Goal: Check status: Check status

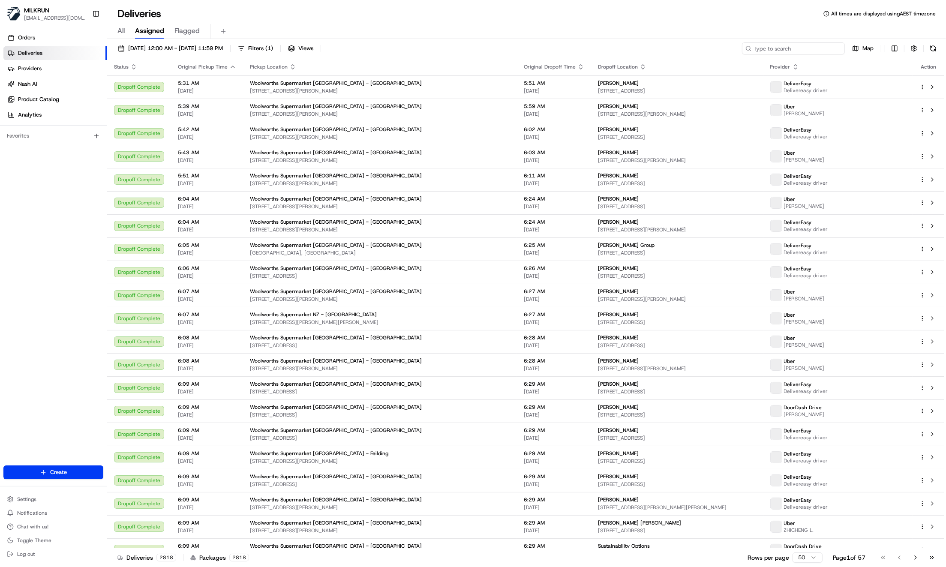
click at [797, 44] on input at bounding box center [793, 48] width 103 height 12
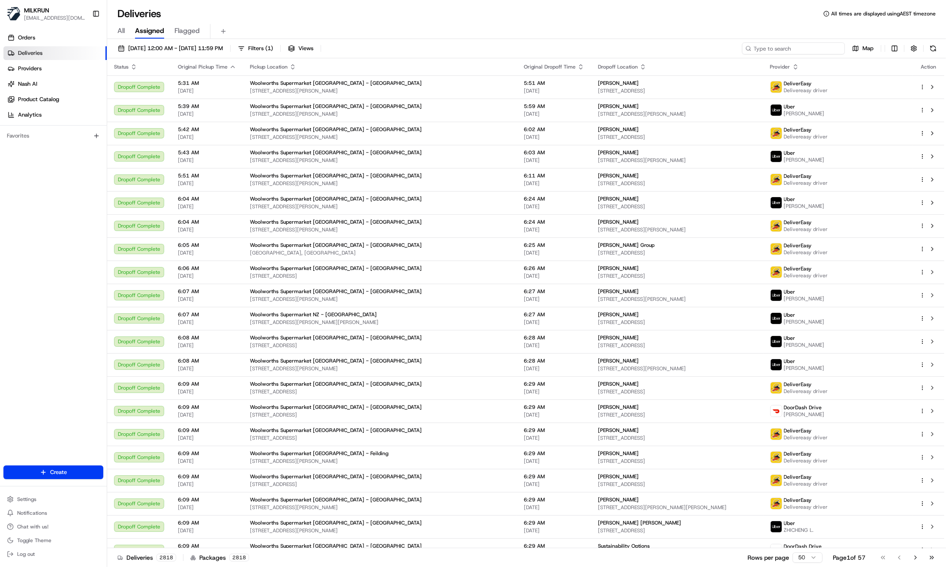
click at [796, 46] on input at bounding box center [793, 48] width 103 height 12
paste input "e914e037-e084-43f8-a68b-388e2ae38c68"
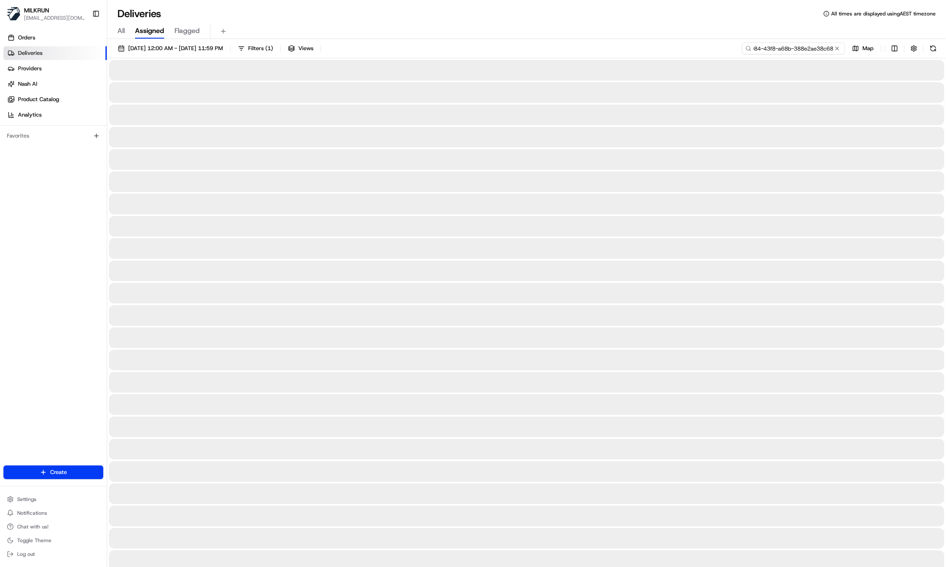
type input "e914e037-e084-43f8-a68b-388e2ae38c68"
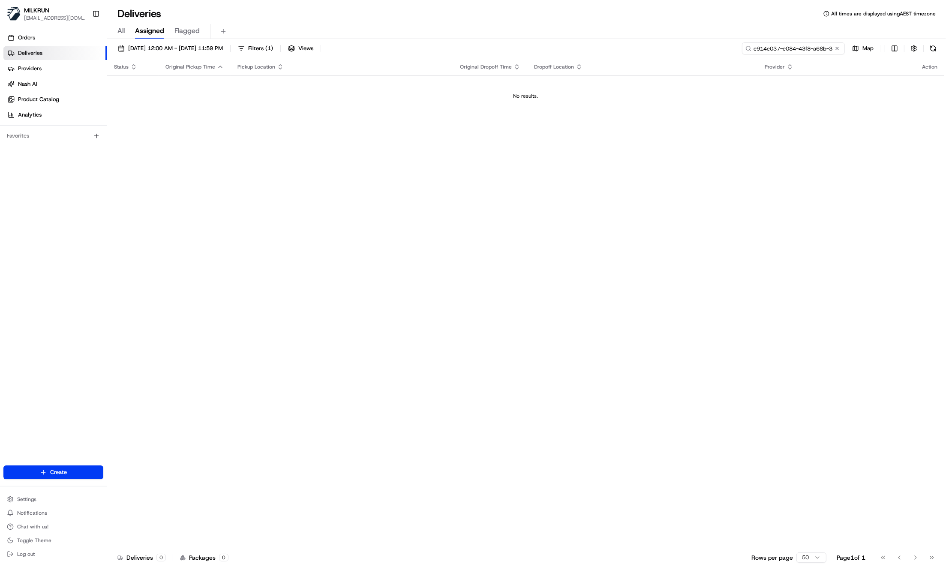
click at [787, 46] on input "e914e037-e084-43f8-a68b-388e2ae38c68" at bounding box center [793, 48] width 103 height 12
click at [787, 47] on input "e914e037-e084-43f8-a68b-388e2ae38c68" at bounding box center [793, 48] width 103 height 12
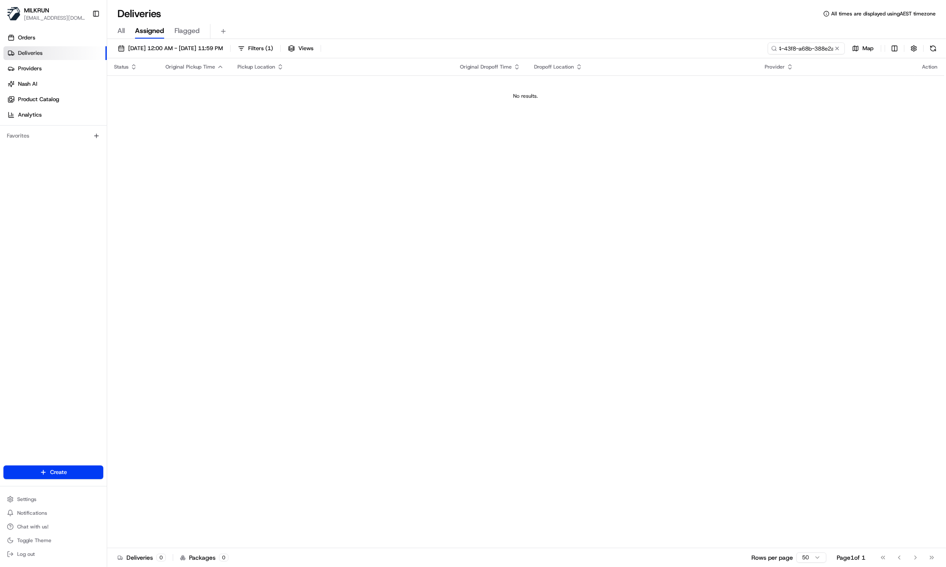
drag, startPoint x: 651, startPoint y: 110, endPoint x: 688, endPoint y: 107, distance: 37.4
click at [651, 110] on td "No results." at bounding box center [525, 95] width 837 height 41
click at [330, 106] on td "No results." at bounding box center [525, 95] width 837 height 41
click at [131, 50] on span "[DATE] 12:00 AM - [DATE] 11:59 PM" at bounding box center [175, 49] width 95 height 8
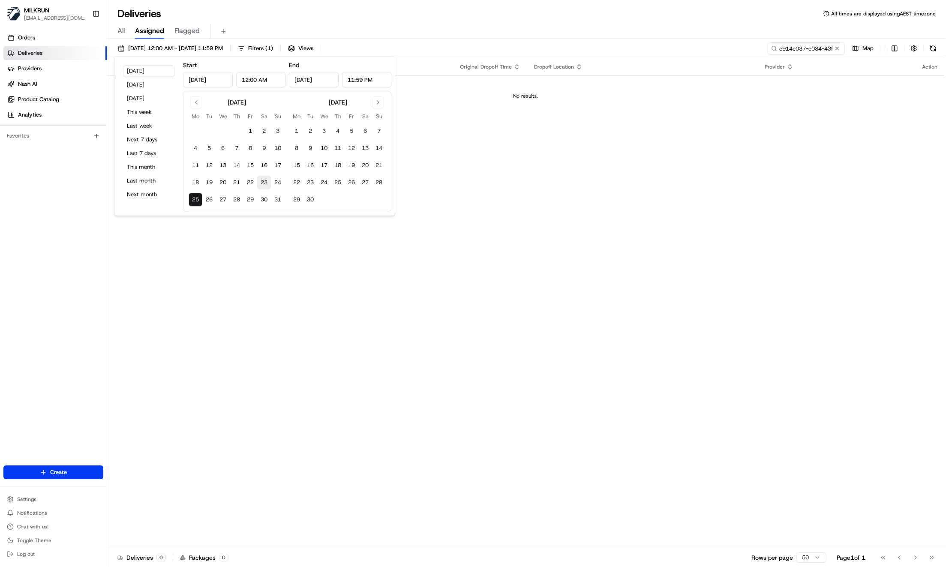
click at [262, 178] on button "23" at bounding box center [264, 183] width 14 height 14
type input "[DATE]"
click at [483, 15] on div "Deliveries All times are displayed using AEST timezone" at bounding box center [526, 14] width 839 height 14
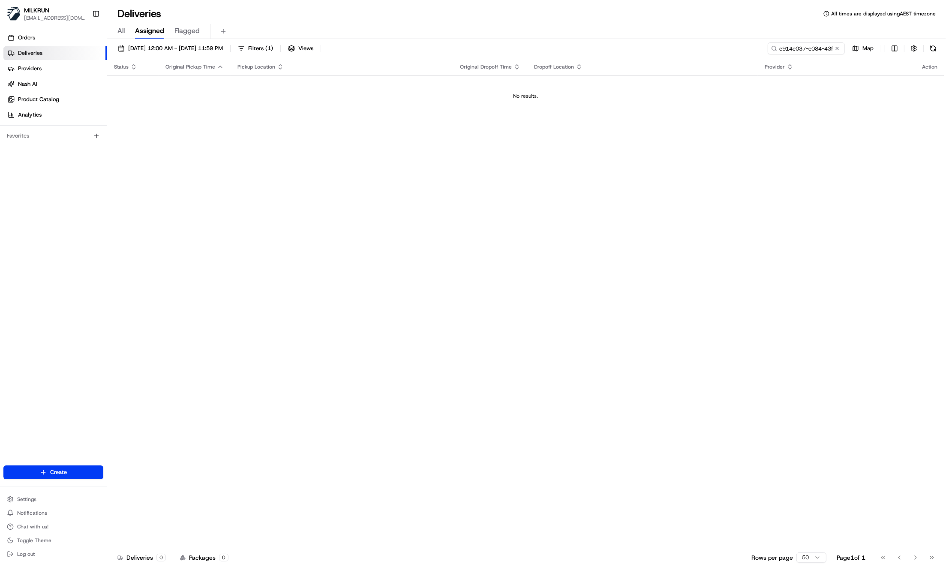
drag, startPoint x: 778, startPoint y: 158, endPoint x: 709, endPoint y: 178, distance: 72.3
click at [778, 158] on div "Status Original Pickup Time Pickup Location Original Dropoff Time Dropoff Locat…" at bounding box center [525, 303] width 837 height 490
drag, startPoint x: 185, startPoint y: 143, endPoint x: 194, endPoint y: 130, distance: 16.3
click at [188, 143] on div "Status Original Pickup Time Pickup Location Original Dropoff Time Dropoff Locat…" at bounding box center [525, 303] width 837 height 490
click at [198, 48] on span "[DATE] 12:00 AM - [DATE] 11:59 PM" at bounding box center [175, 49] width 95 height 8
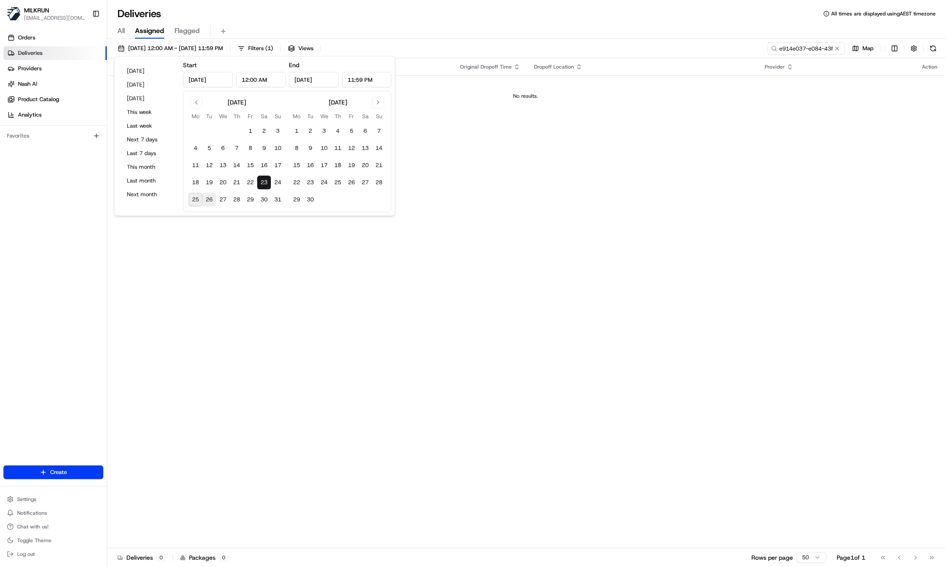
click at [205, 200] on button "26" at bounding box center [209, 200] width 14 height 14
type input "[DATE]"
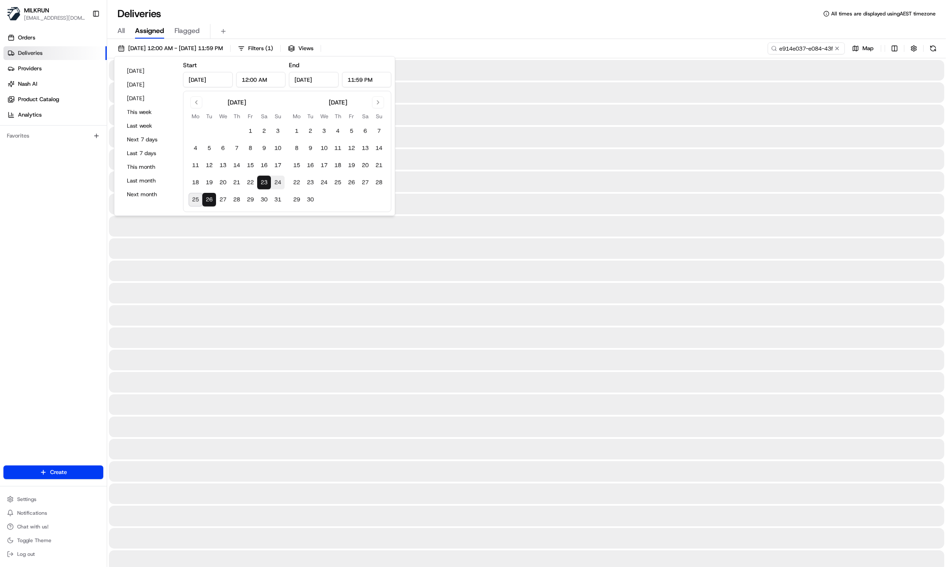
click at [198, 199] on button "25" at bounding box center [196, 200] width 14 height 14
type input "[DATE]"
click at [474, 249] on div at bounding box center [526, 248] width 835 height 21
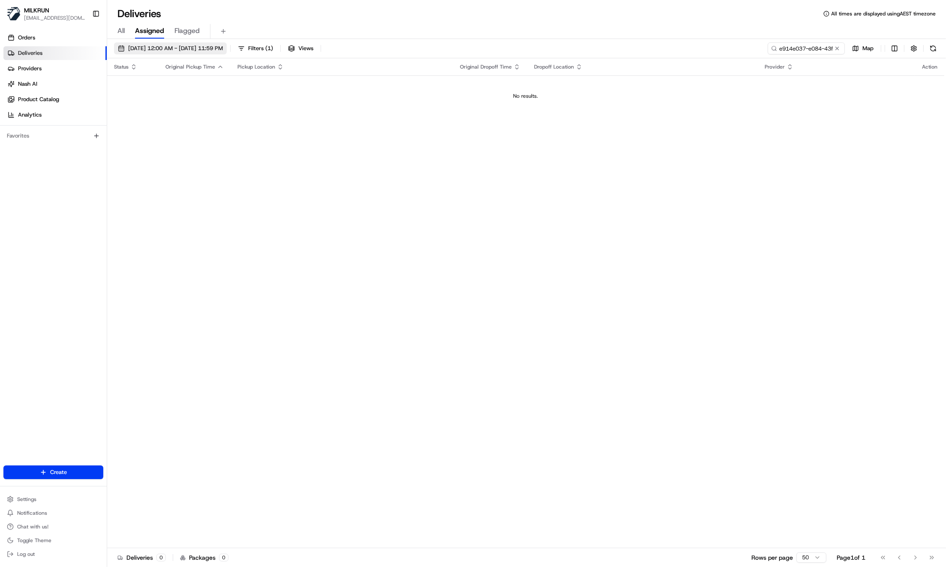
click at [127, 52] on button "[DATE] 12:00 AM - [DATE] 11:59 PM" at bounding box center [170, 48] width 113 height 12
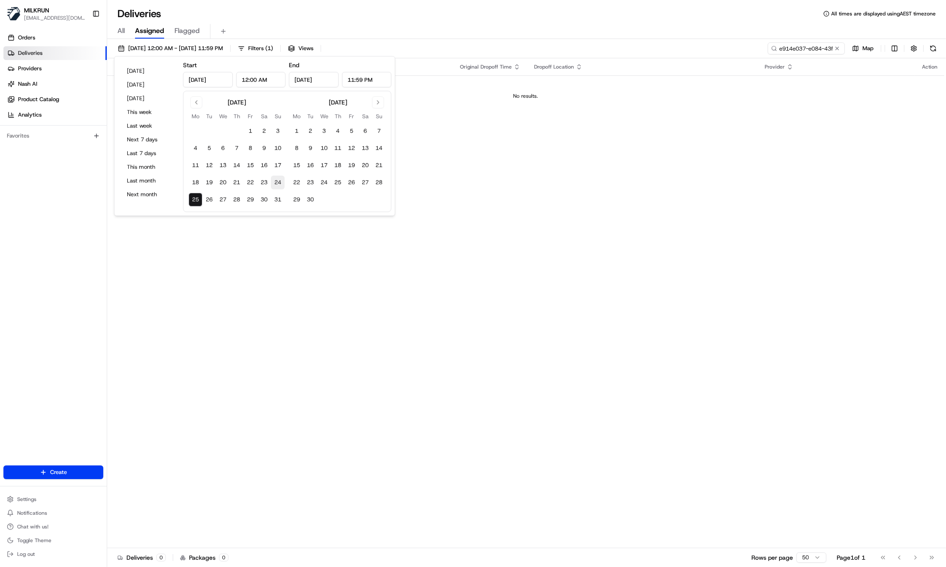
click at [277, 183] on button "24" at bounding box center [278, 183] width 14 height 14
type input "[DATE]"
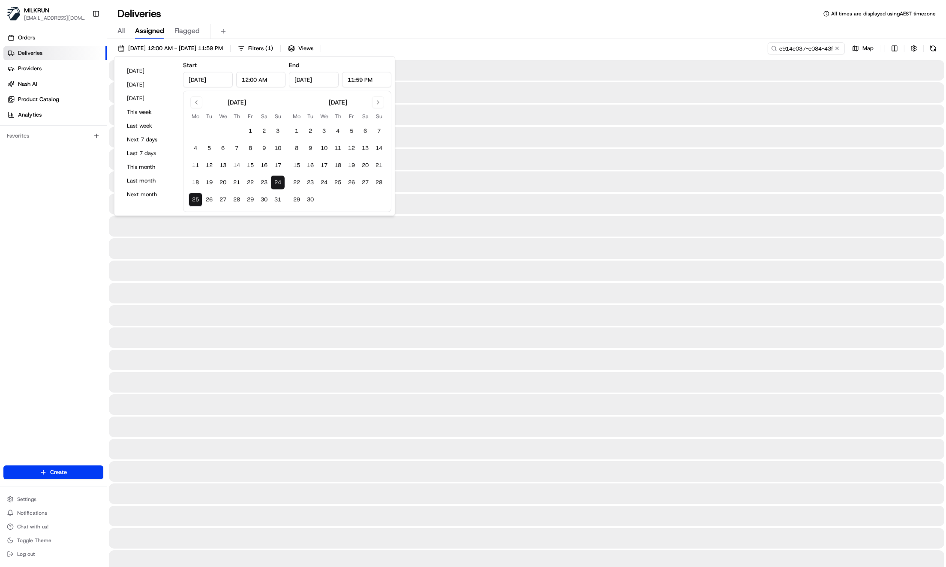
click at [45, 209] on div "Orders Deliveries Providers [PERSON_NAME] Product Catalog Analytics Favorites" at bounding box center [53, 248] width 107 height 443
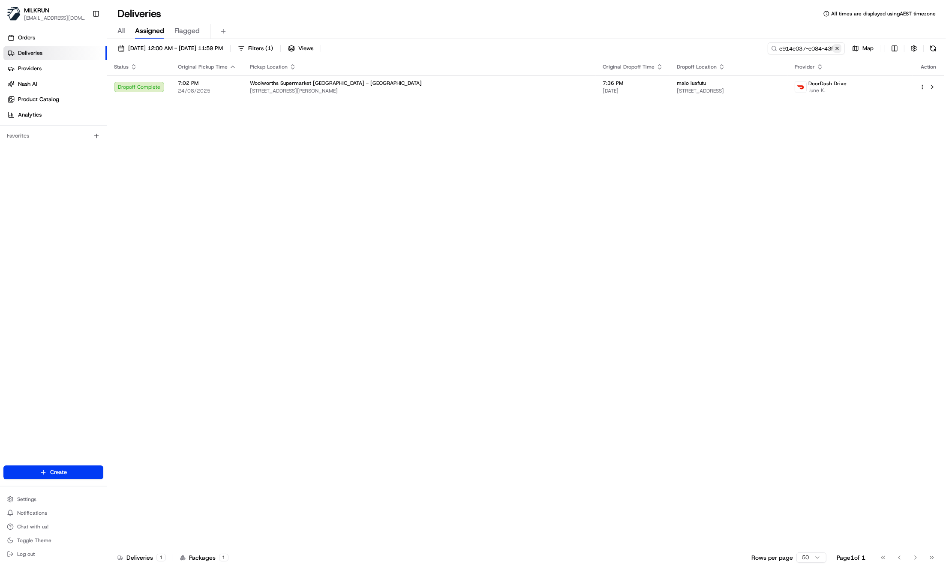
click at [833, 47] on div "e914e037-e084-43f8-a68b-388e2ae38c68" at bounding box center [805, 48] width 77 height 12
click at [445, 84] on div "Woolworths Supermarket [GEOGRAPHIC_DATA] - [GEOGRAPHIC_DATA]" at bounding box center [419, 83] width 339 height 7
click at [309, 86] on span "Woolworths Supermarket [GEOGRAPHIC_DATA] - [GEOGRAPHIC_DATA]" at bounding box center [336, 83] width 172 height 7
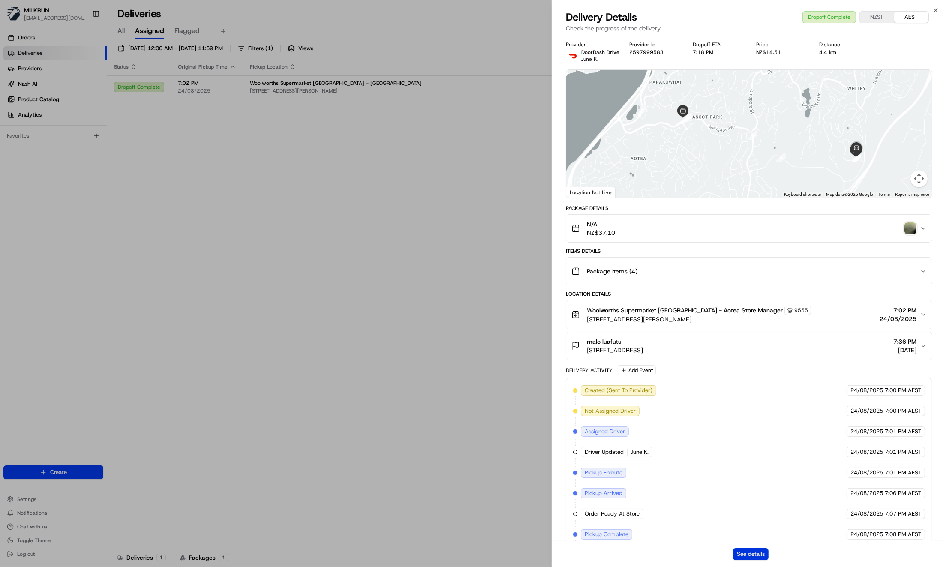
click at [754, 555] on button "See details" at bounding box center [751, 554] width 36 height 12
click at [748, 559] on button "See details" at bounding box center [751, 554] width 36 height 12
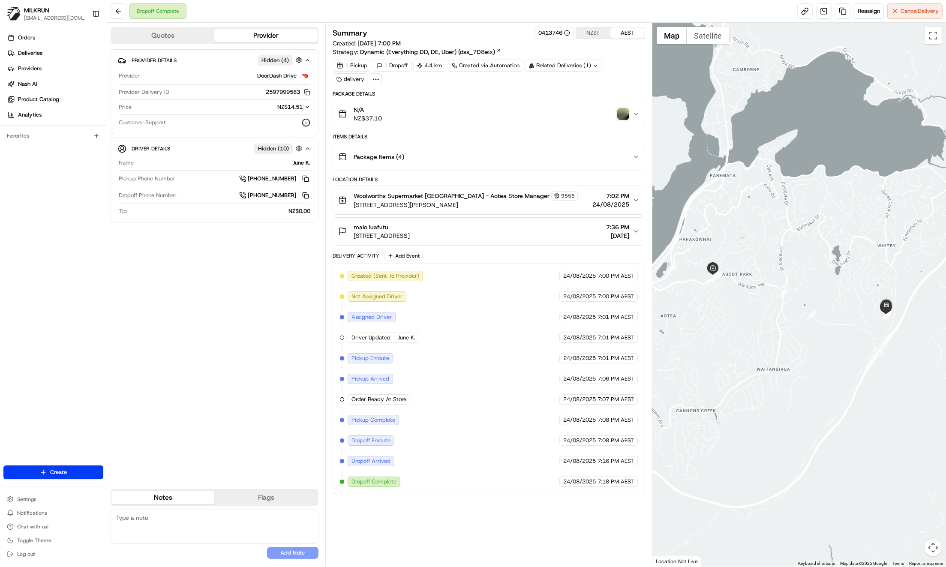
click at [626, 117] on img "button" at bounding box center [623, 114] width 12 height 12
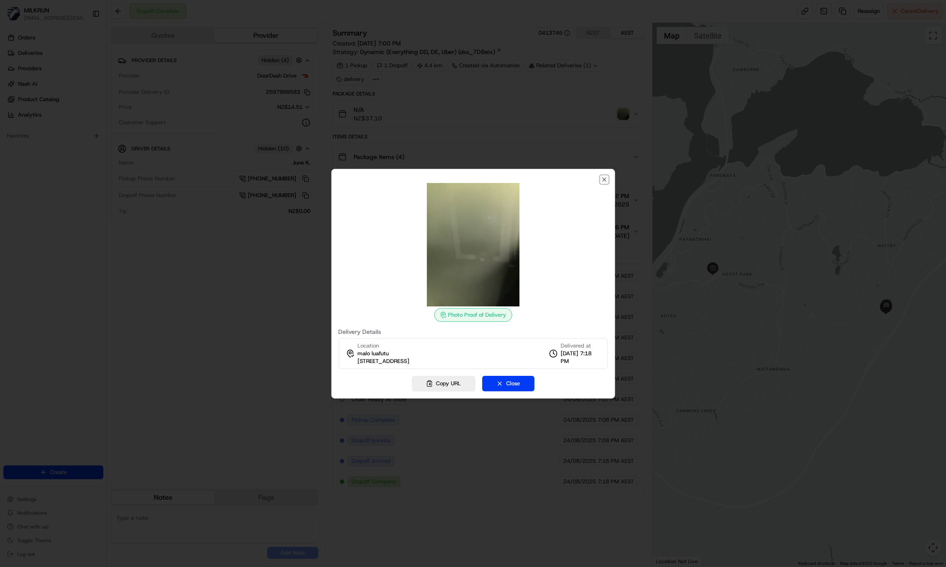
click at [605, 179] on icon "button" at bounding box center [604, 179] width 7 height 7
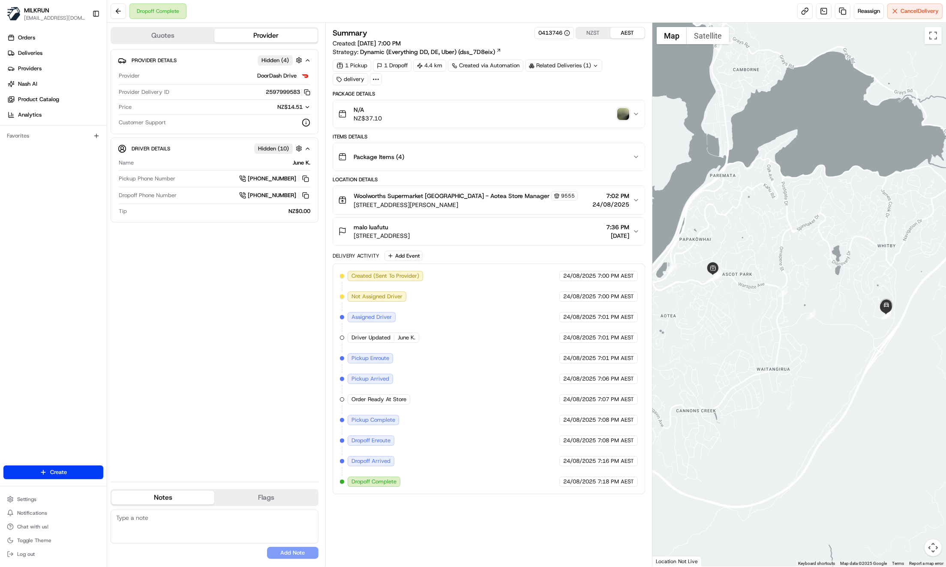
click at [622, 113] on img "button" at bounding box center [623, 114] width 12 height 12
click at [204, 309] on div "Provider Details Hidden ( 4 ) Provider DoorDash Drive Provider Delivery ID 2597…" at bounding box center [215, 261] width 208 height 425
